Goal: Information Seeking & Learning: Learn about a topic

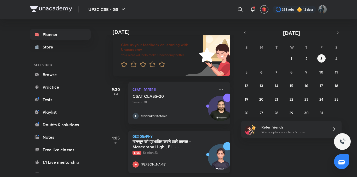
click at [136, 163] on icon at bounding box center [135, 165] width 6 height 6
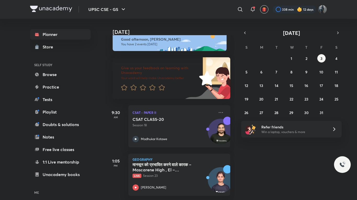
scroll to position [12, 0]
